Goal: Task Accomplishment & Management: Use online tool/utility

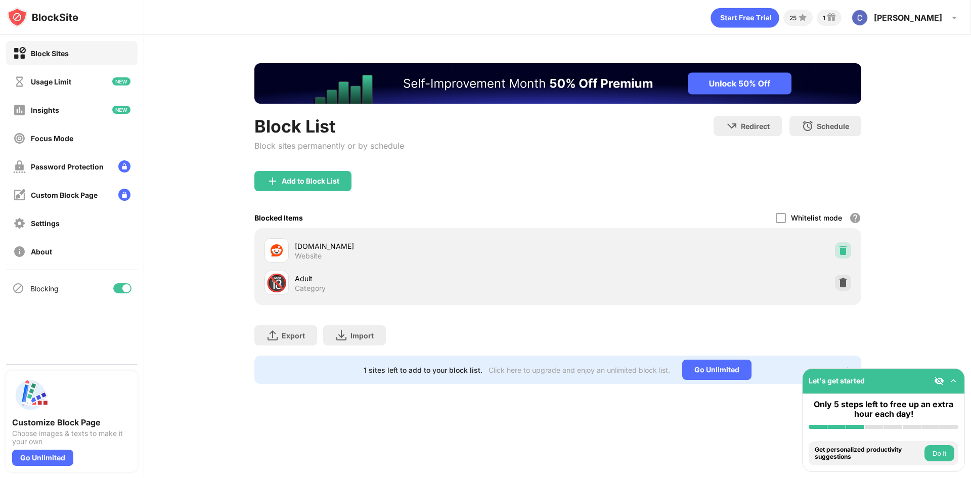
click at [847, 246] on img at bounding box center [843, 250] width 10 height 10
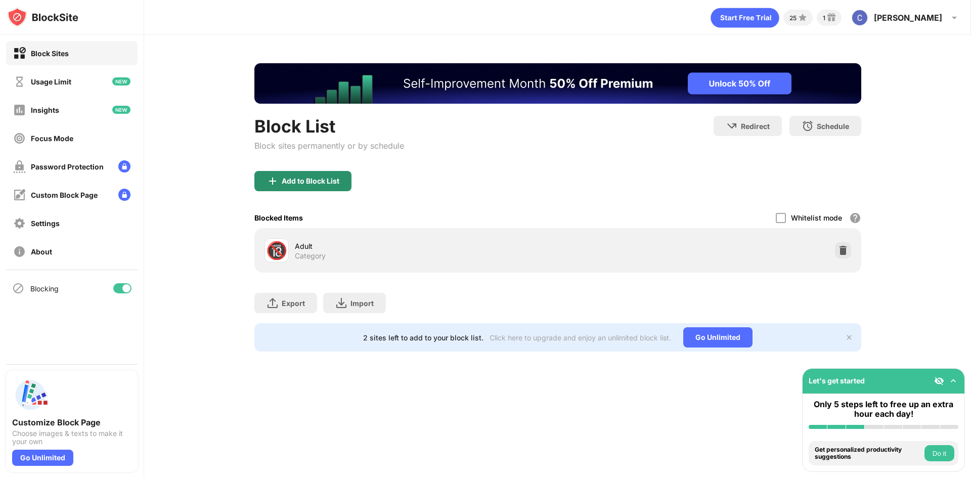
click at [303, 177] on div "Add to Block List" at bounding box center [311, 181] width 58 height 8
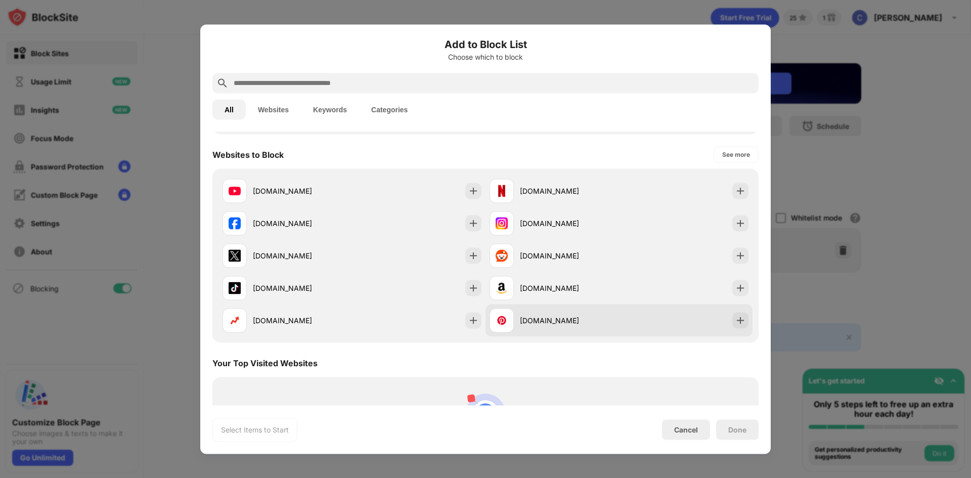
scroll to position [202, 0]
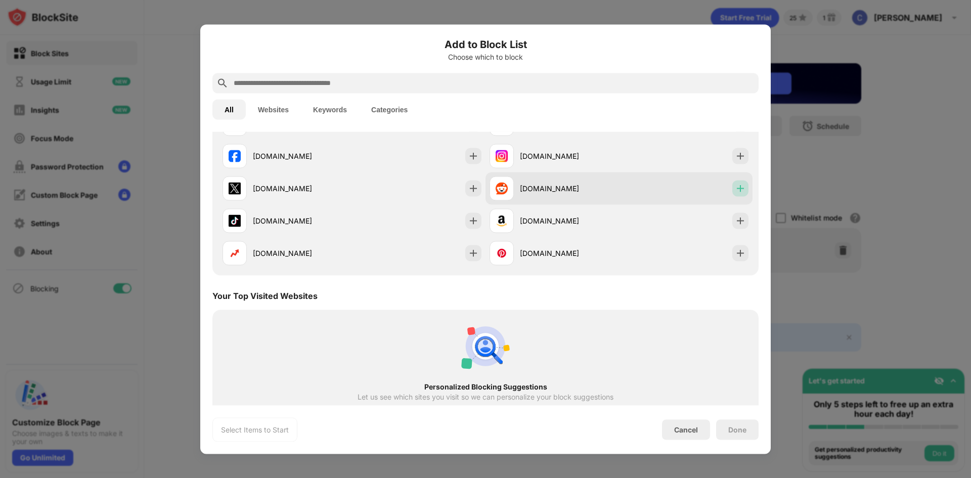
click at [736, 190] on img at bounding box center [741, 188] width 10 height 10
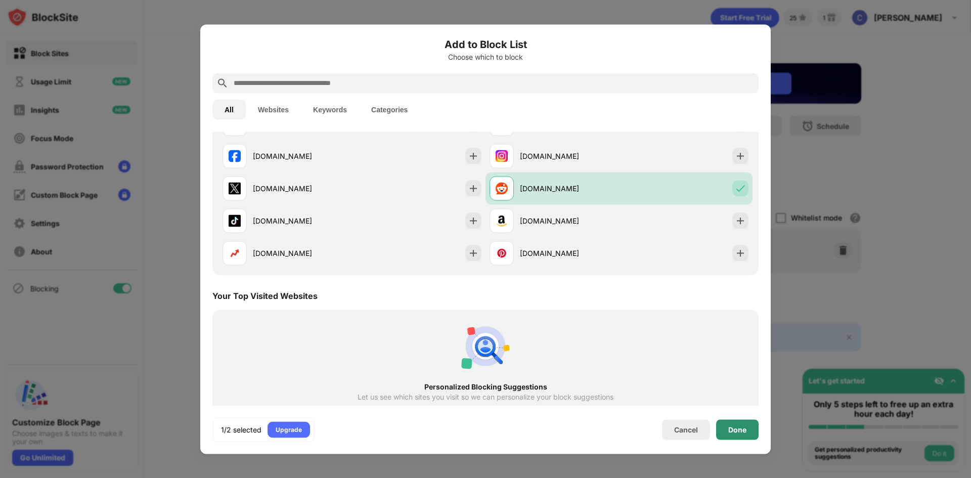
click at [737, 434] on div "Done" at bounding box center [737, 429] width 43 height 20
